Goal: Find specific page/section: Locate a particular part of the current website

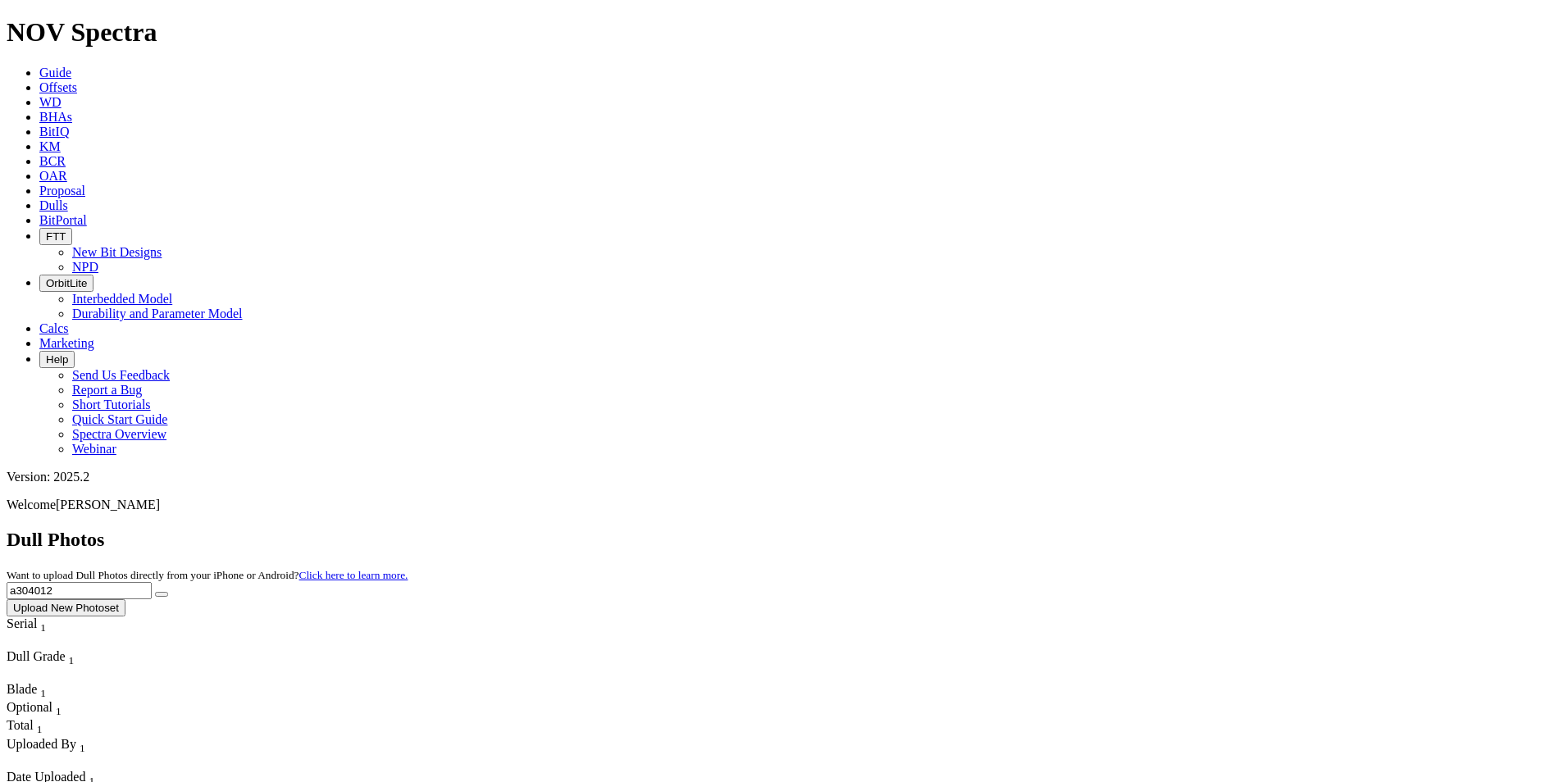
drag, startPoint x: 1258, startPoint y: 72, endPoint x: 1148, endPoint y: 73, distance: 110.0
click at [1148, 529] on div "Dull Photos Want to upload Dull Photos directly from your iPhone or Android? Cl…" at bounding box center [784, 572] width 1555 height 88
click at [168, 592] on button "submit" at bounding box center [162, 594] width 13 height 5
drag, startPoint x: 1250, startPoint y: 83, endPoint x: 1107, endPoint y: 65, distance: 144.1
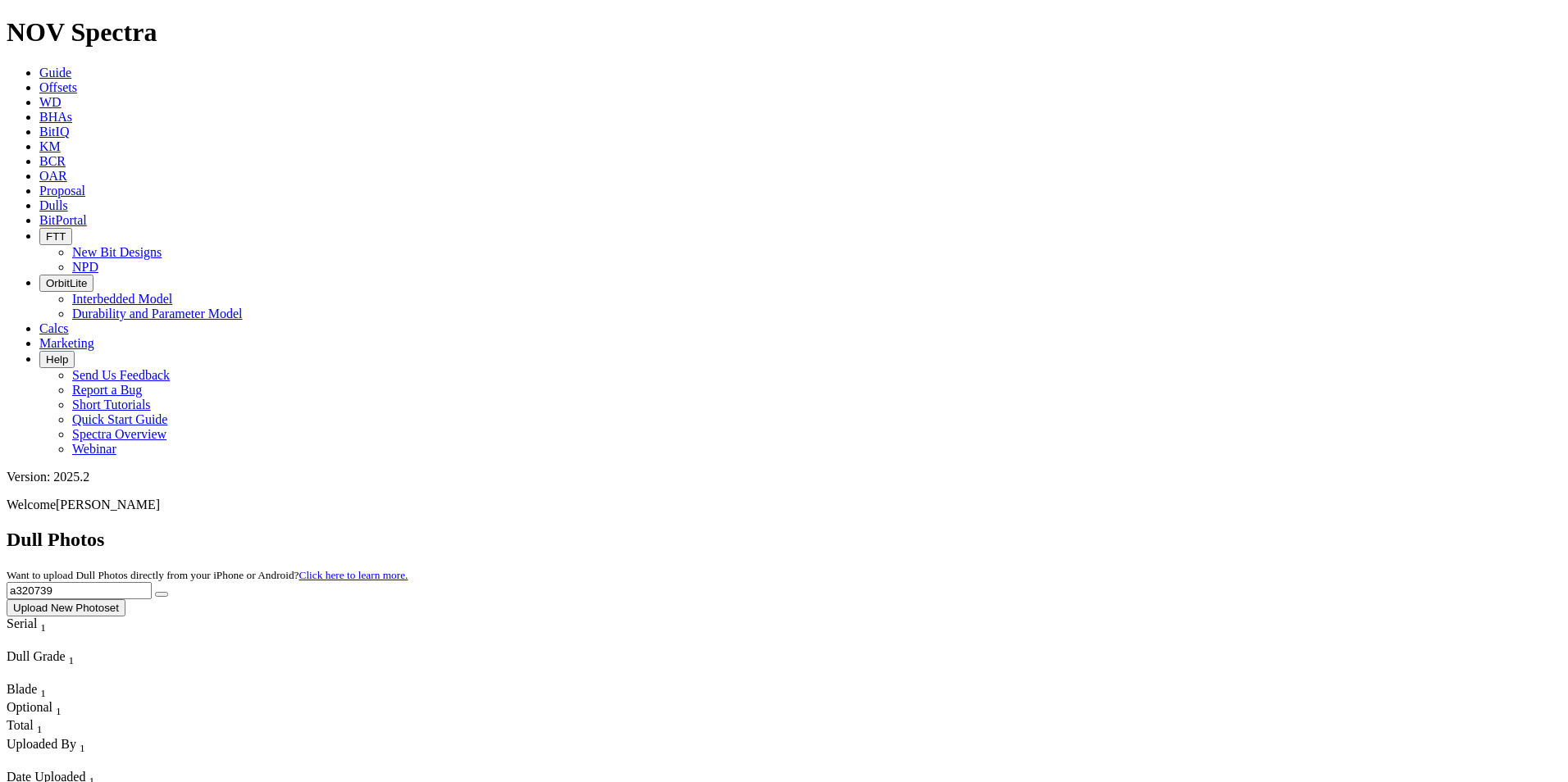
click at [1107, 529] on div "Dull Photos Want to upload Dull Photos directly from your iPhone or Android? Cl…" at bounding box center [784, 572] width 1555 height 88
type input "a"
click at [168, 592] on button "submit" at bounding box center [162, 594] width 13 height 5
drag, startPoint x: 1243, startPoint y: 63, endPoint x: 1133, endPoint y: 67, distance: 110.1
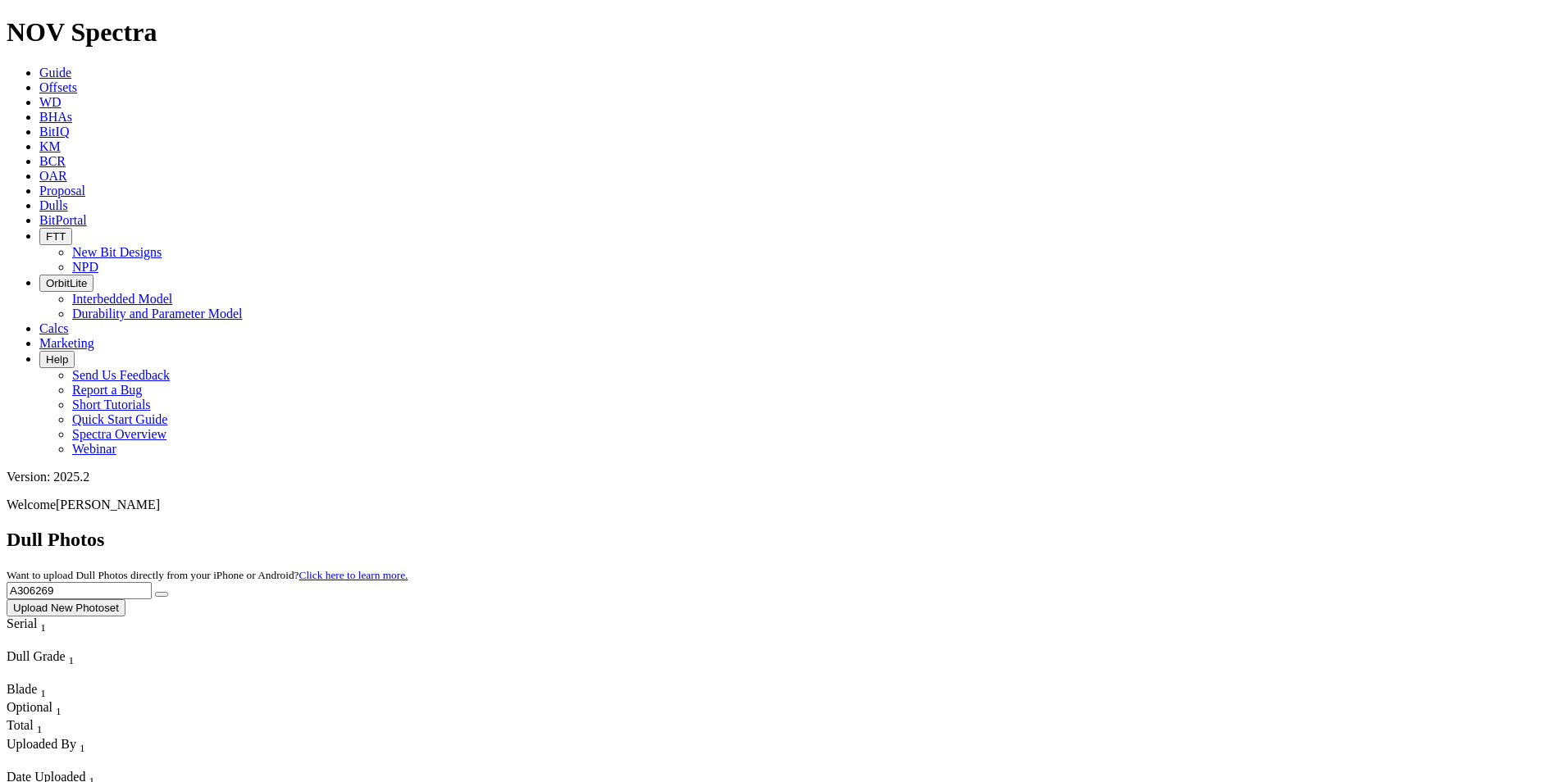
click at [1133, 529] on div "Dull Photos Want to upload Dull Photos directly from your iPhone or Android? Cl…" at bounding box center [784, 572] width 1555 height 88
type input "A309022"
click at [168, 592] on button "submit" at bounding box center [162, 594] width 13 height 5
drag, startPoint x: 1263, startPoint y: 74, endPoint x: 1152, endPoint y: 65, distance: 111.4
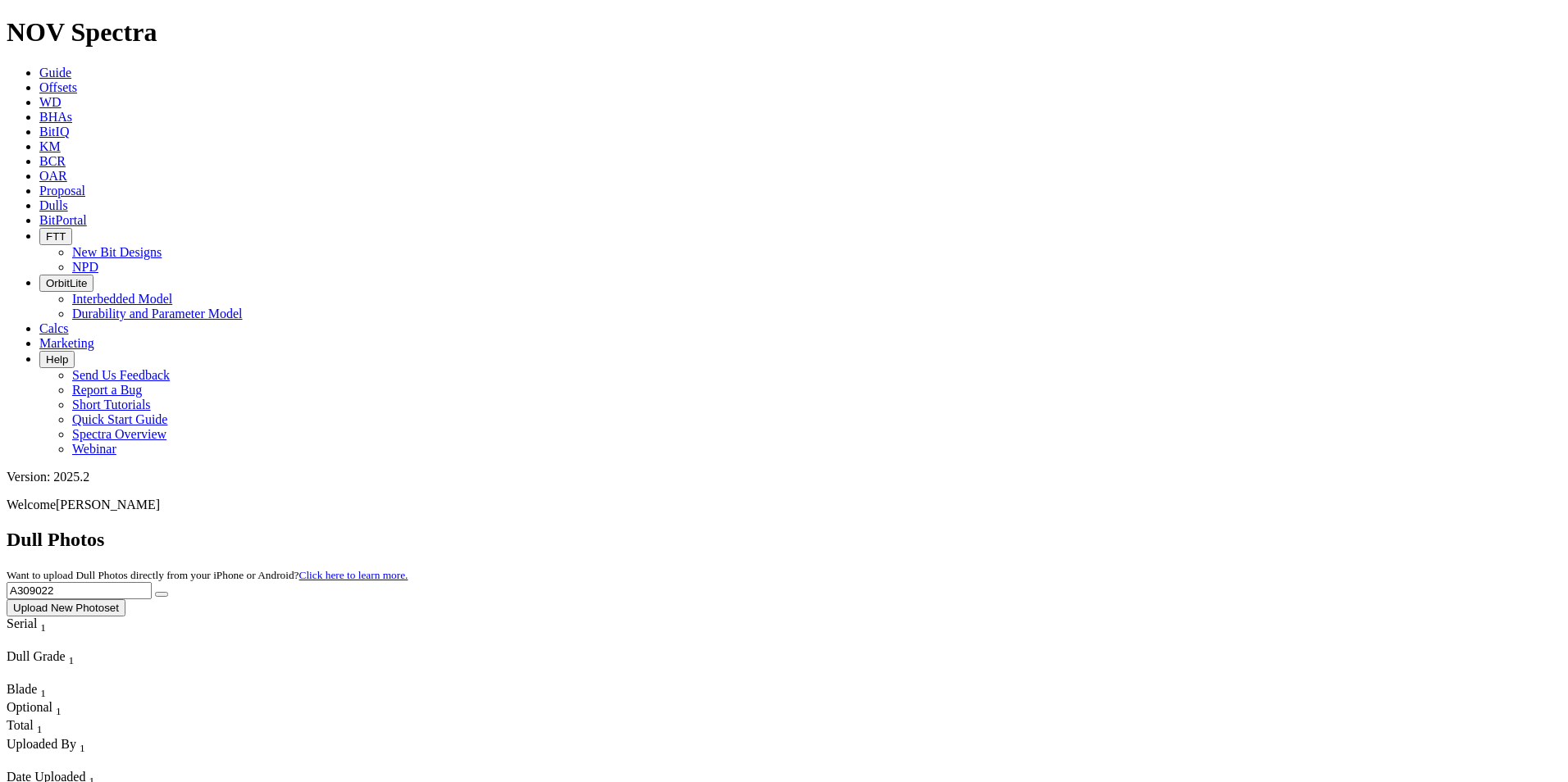
click at [1152, 529] on div "Dull Photos Want to upload Dull Photos directly from your iPhone or Android? Cl…" at bounding box center [784, 572] width 1555 height 88
type input "A319654"
click at [168, 592] on button "submit" at bounding box center [162, 594] width 13 height 5
drag, startPoint x: 1237, startPoint y: 78, endPoint x: 1145, endPoint y: 65, distance: 92.9
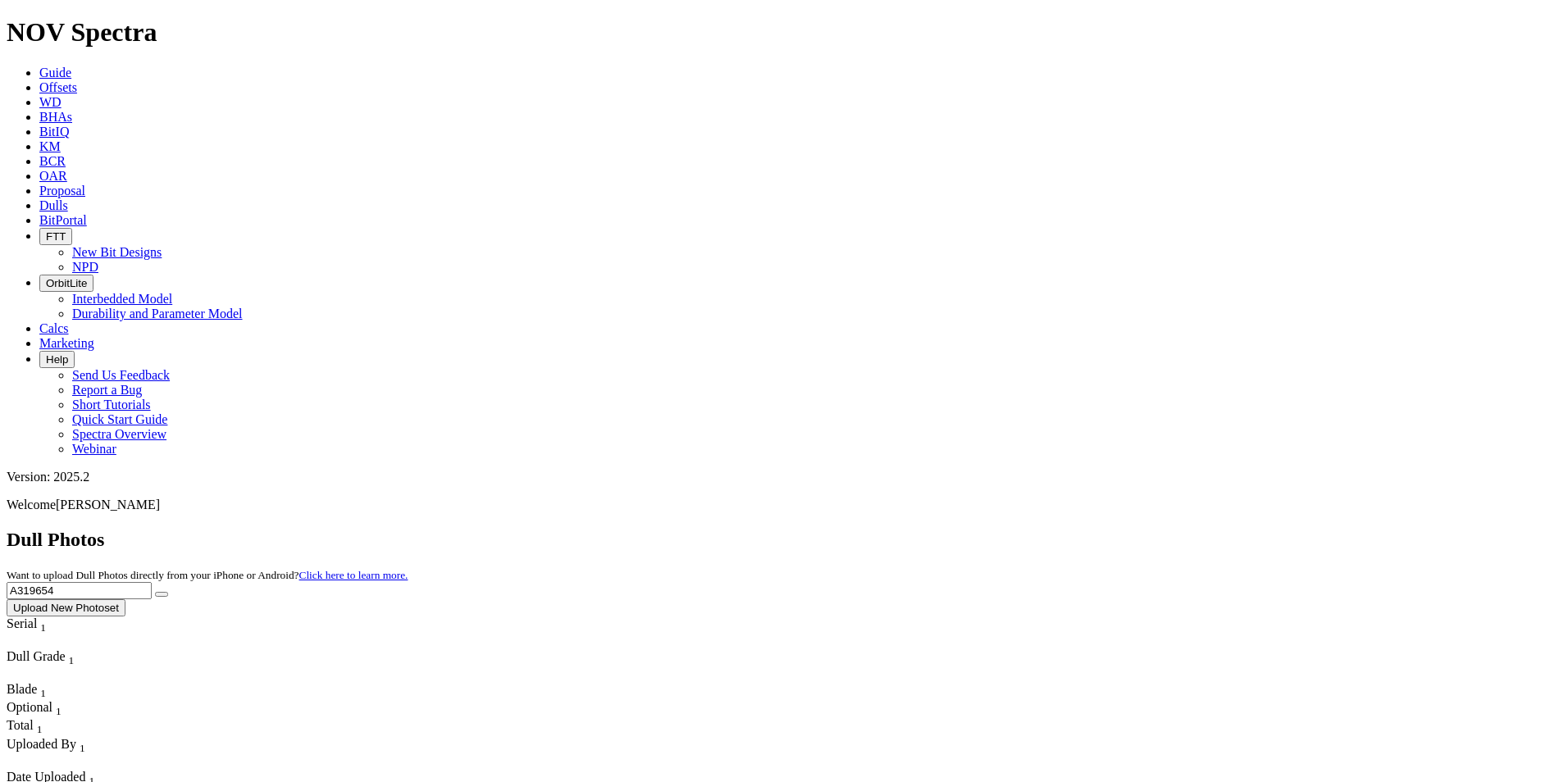
click at [1145, 529] on div "Dull Photos Want to upload Dull Photos directly from your iPhone or Android? Cl…" at bounding box center [784, 572] width 1555 height 88
type input "F318358"
click at [162, 595] on icon "submit" at bounding box center [162, 595] width 0 height 0
drag, startPoint x: 1184, startPoint y: 71, endPoint x: 1118, endPoint y: 76, distance: 66.2
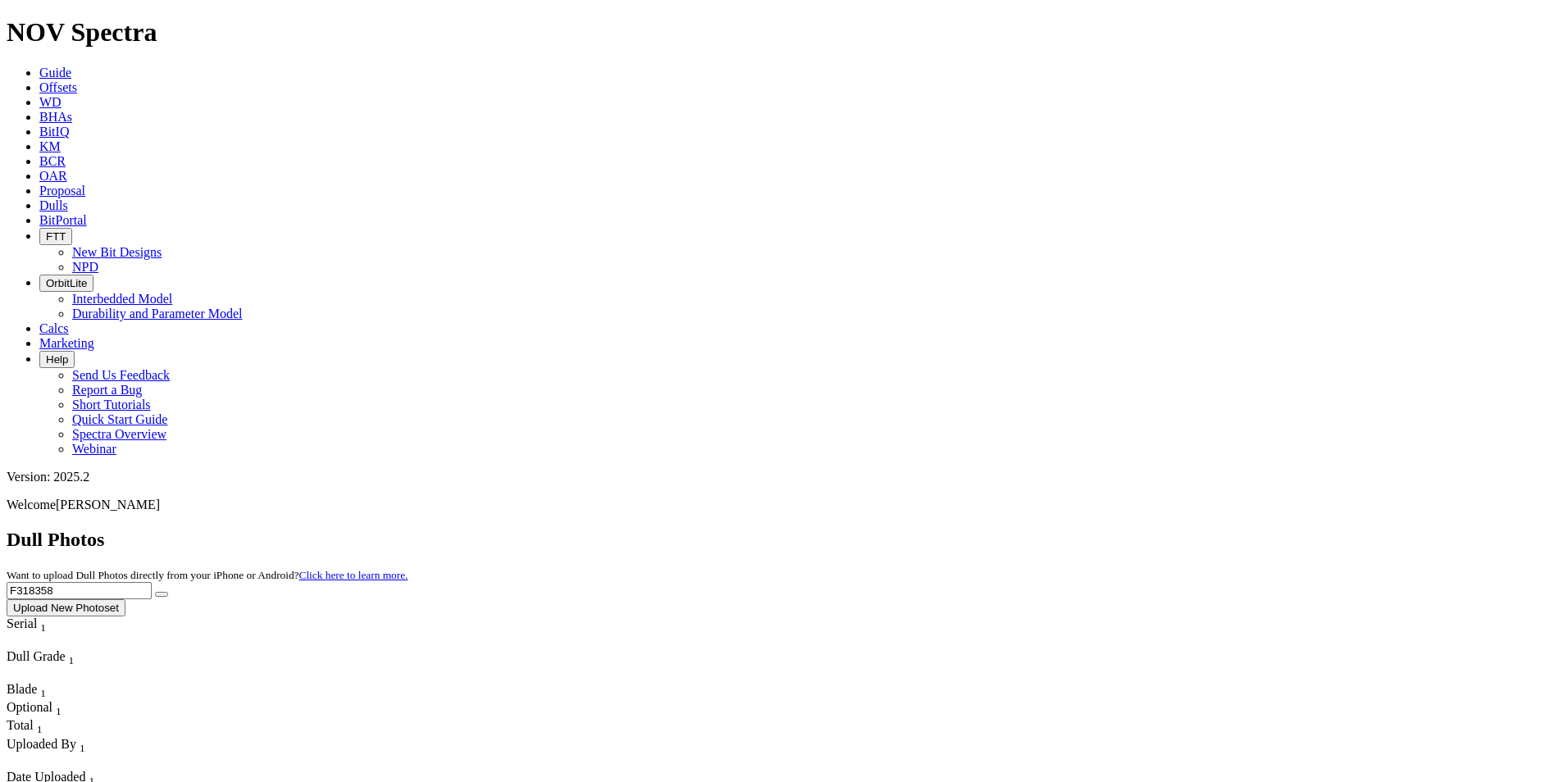
click at [1118, 529] on div "Dull Photos Want to upload Dull Photos directly from your iPhone or Android? Cl…" at bounding box center [784, 572] width 1555 height 88
type input "A318913"
click at [162, 595] on icon "submit" at bounding box center [162, 595] width 0 height 0
drag, startPoint x: 1256, startPoint y: 69, endPoint x: 1112, endPoint y: 71, distance: 144.0
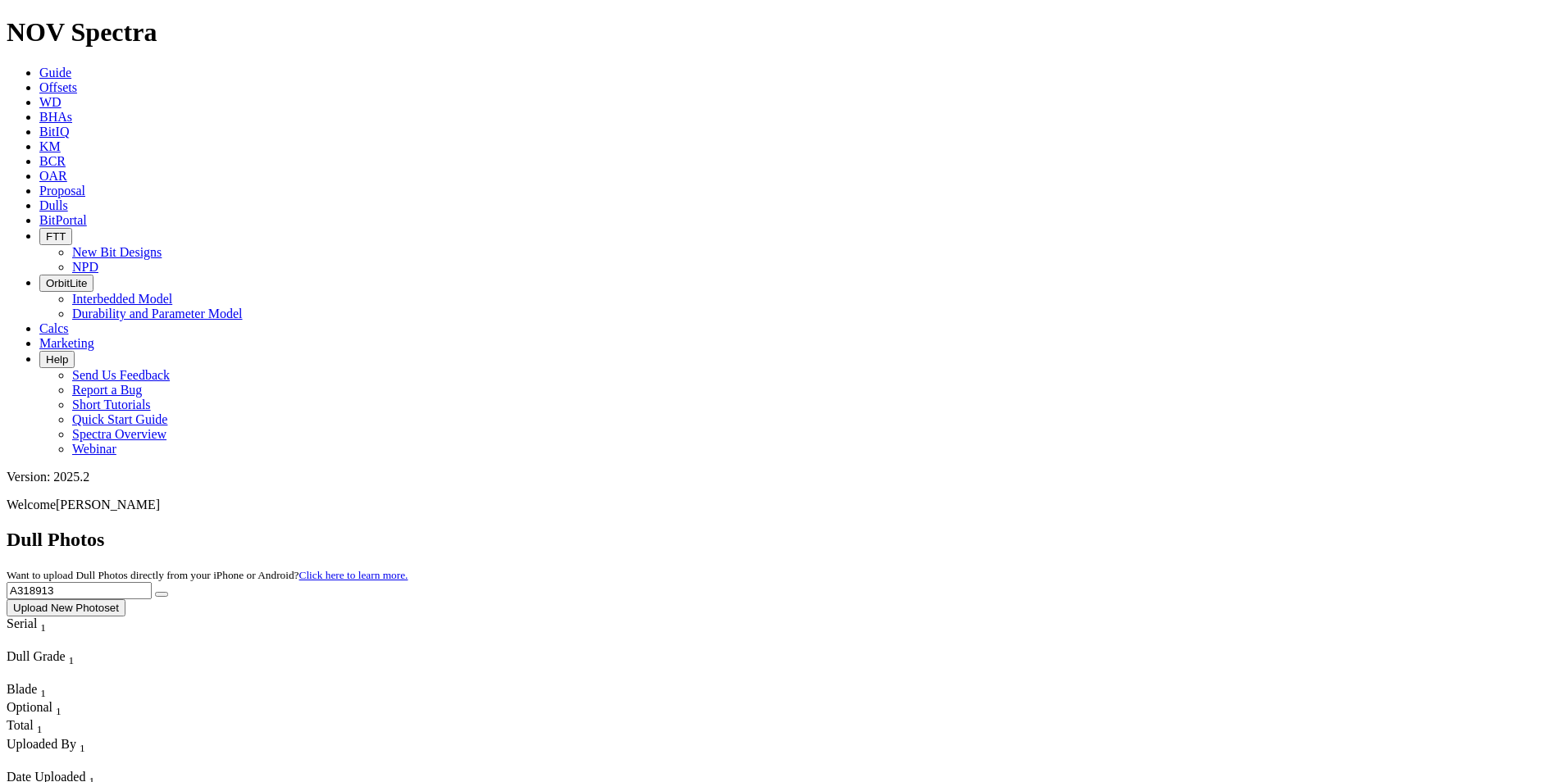
click at [1112, 529] on div "Dull Photos Want to upload Dull Photos directly from your iPhone or Android? Cl…" at bounding box center [784, 572] width 1555 height 88
click at [168, 592] on button "submit" at bounding box center [162, 594] width 13 height 5
drag, startPoint x: 1246, startPoint y: 57, endPoint x: 1218, endPoint y: 65, distance: 29.1
click at [1218, 529] on div "Dull Photos Want to upload Dull Photos directly from your iPhone or Android? Cl…" at bounding box center [784, 572] width 1555 height 88
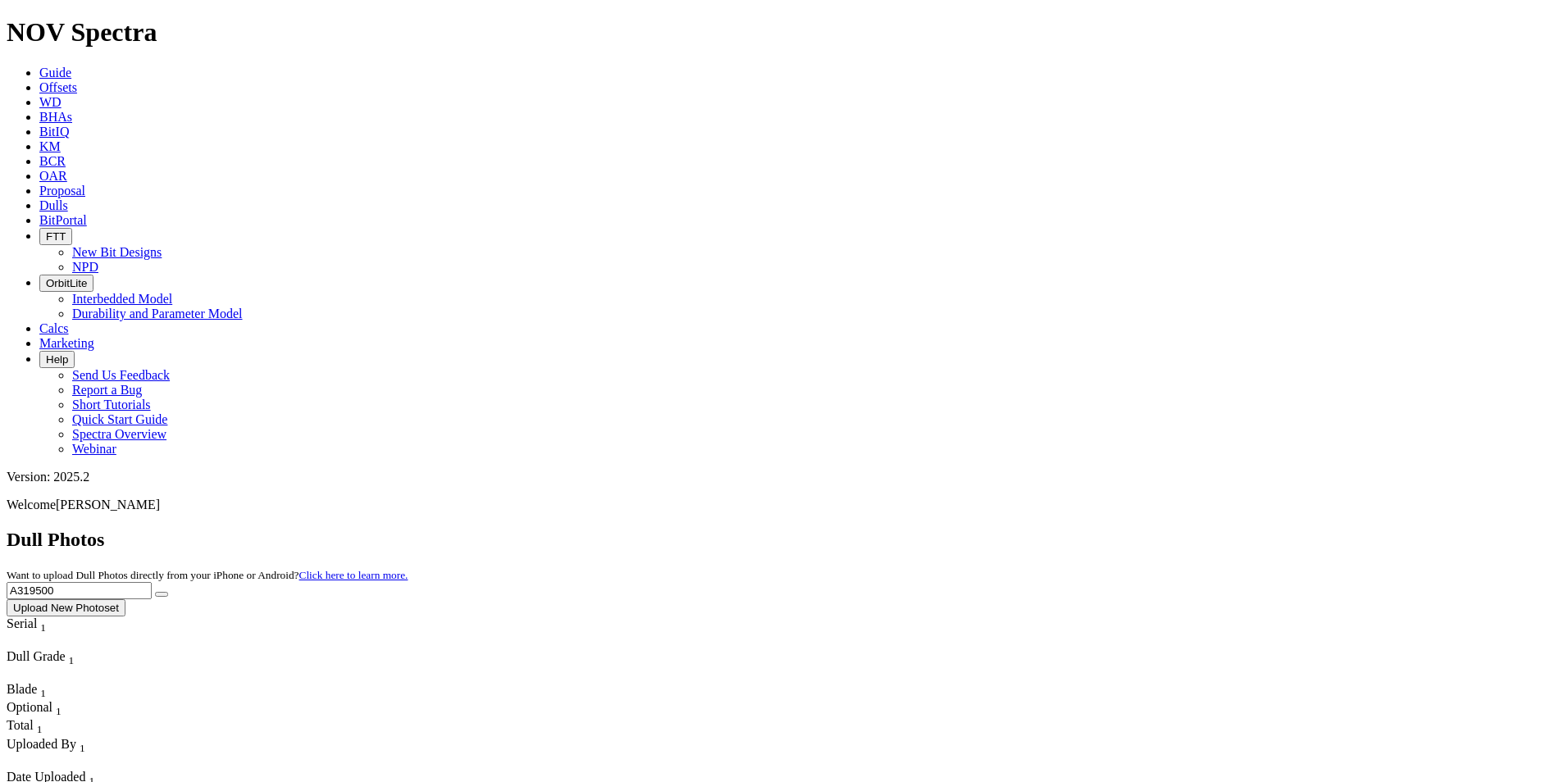
drag, startPoint x: 1246, startPoint y: 82, endPoint x: 1080, endPoint y: 78, distance: 166.0
click at [1080, 529] on div "Dull Photos Want to upload Dull Photos directly from your iPhone or Android? Cl…" at bounding box center [784, 572] width 1555 height 88
click at [168, 592] on button "submit" at bounding box center [162, 594] width 13 height 5
drag, startPoint x: 1231, startPoint y: 71, endPoint x: 1170, endPoint y: 68, distance: 61.1
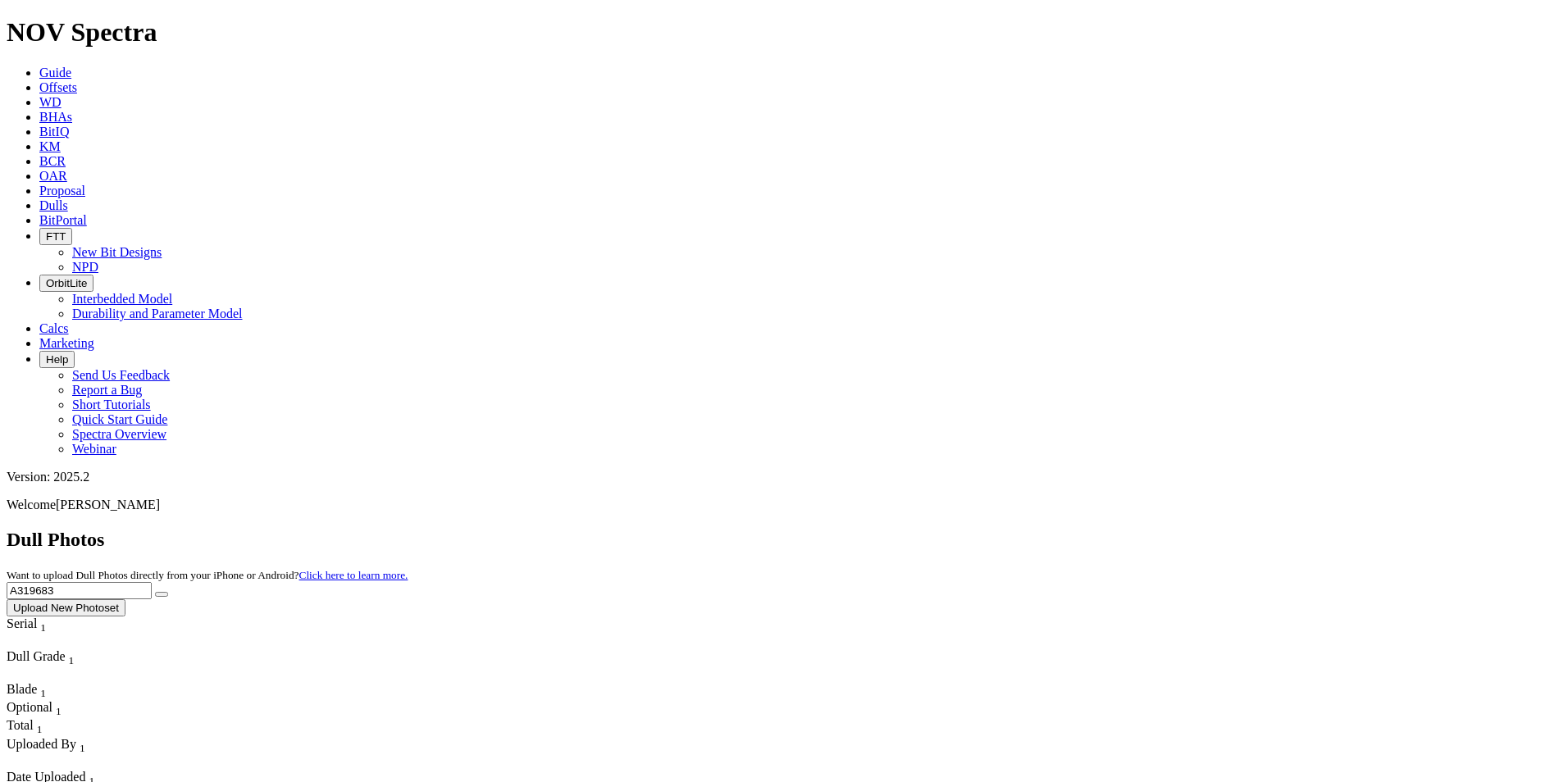
click at [151, 582] on input "A319683" at bounding box center [78, 591] width 145 height 17
type input "A306269"
click at [168, 592] on button "submit" at bounding box center [162, 594] width 13 height 5
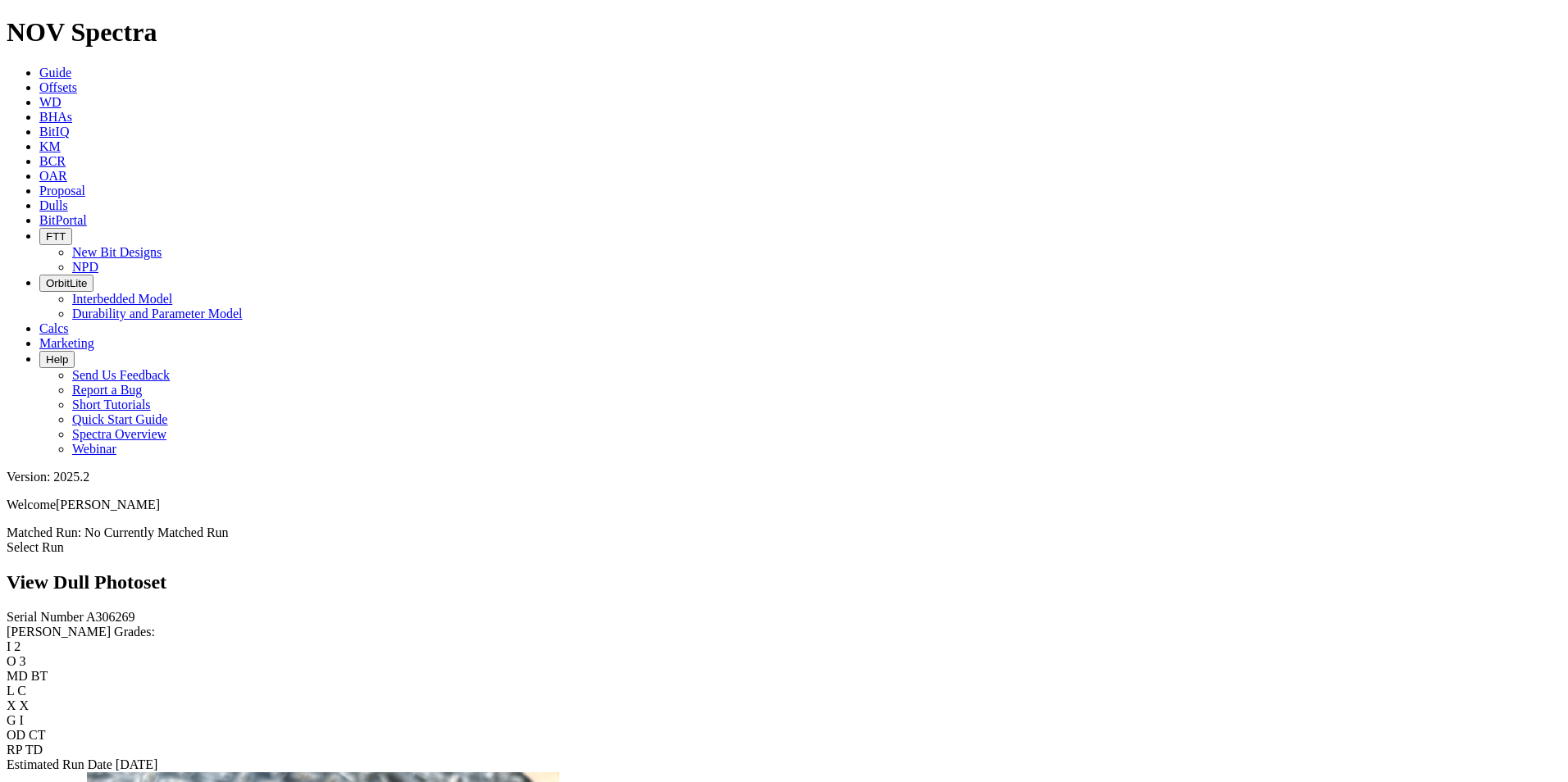
scroll to position [656, 0]
drag, startPoint x: 405, startPoint y: 330, endPoint x: 318, endPoint y: 379, distance: 99.8
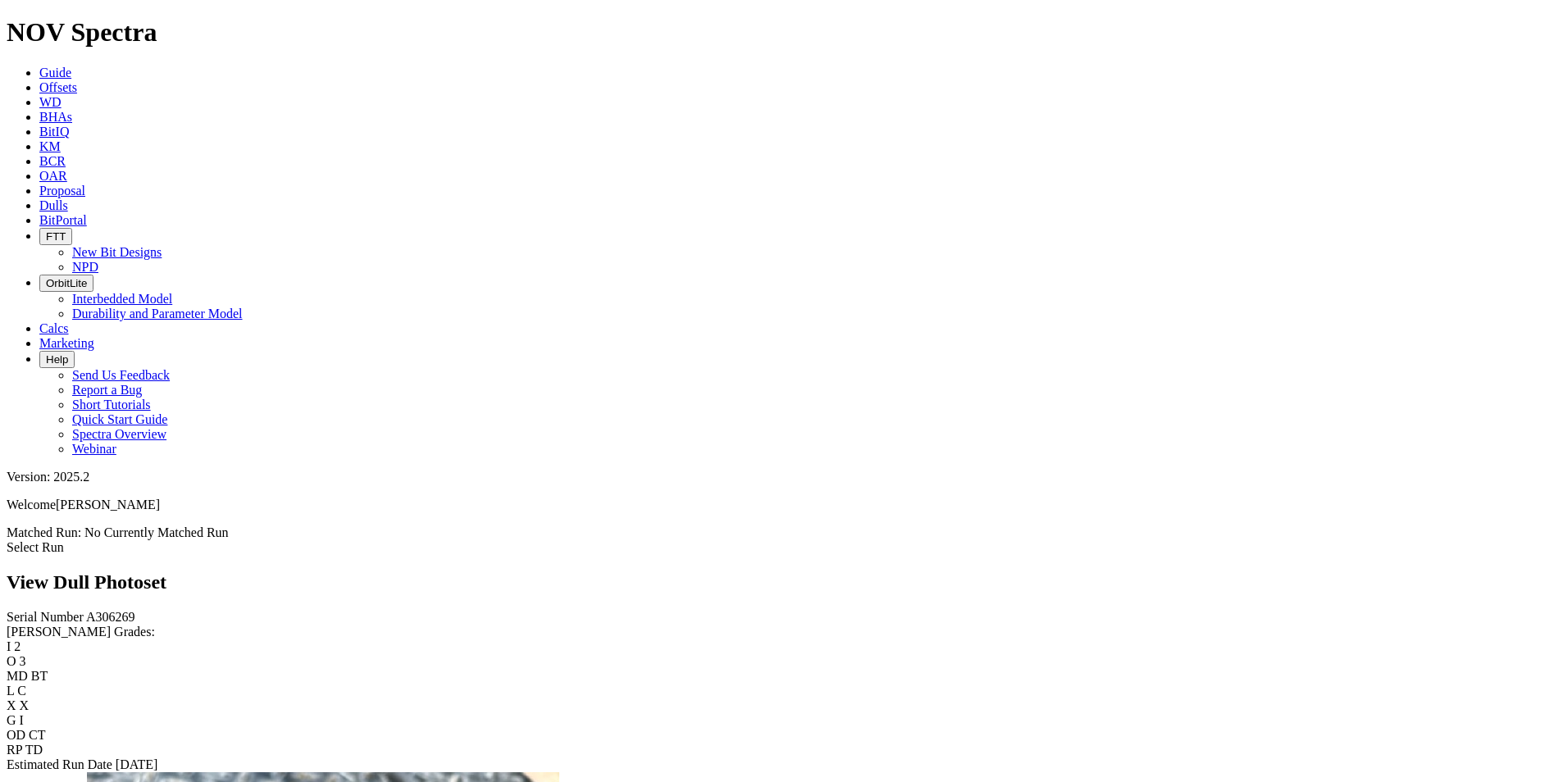
click at [68, 199] on span "Dulls" at bounding box center [54, 205] width 28 height 14
